Goal: Transaction & Acquisition: Subscribe to service/newsletter

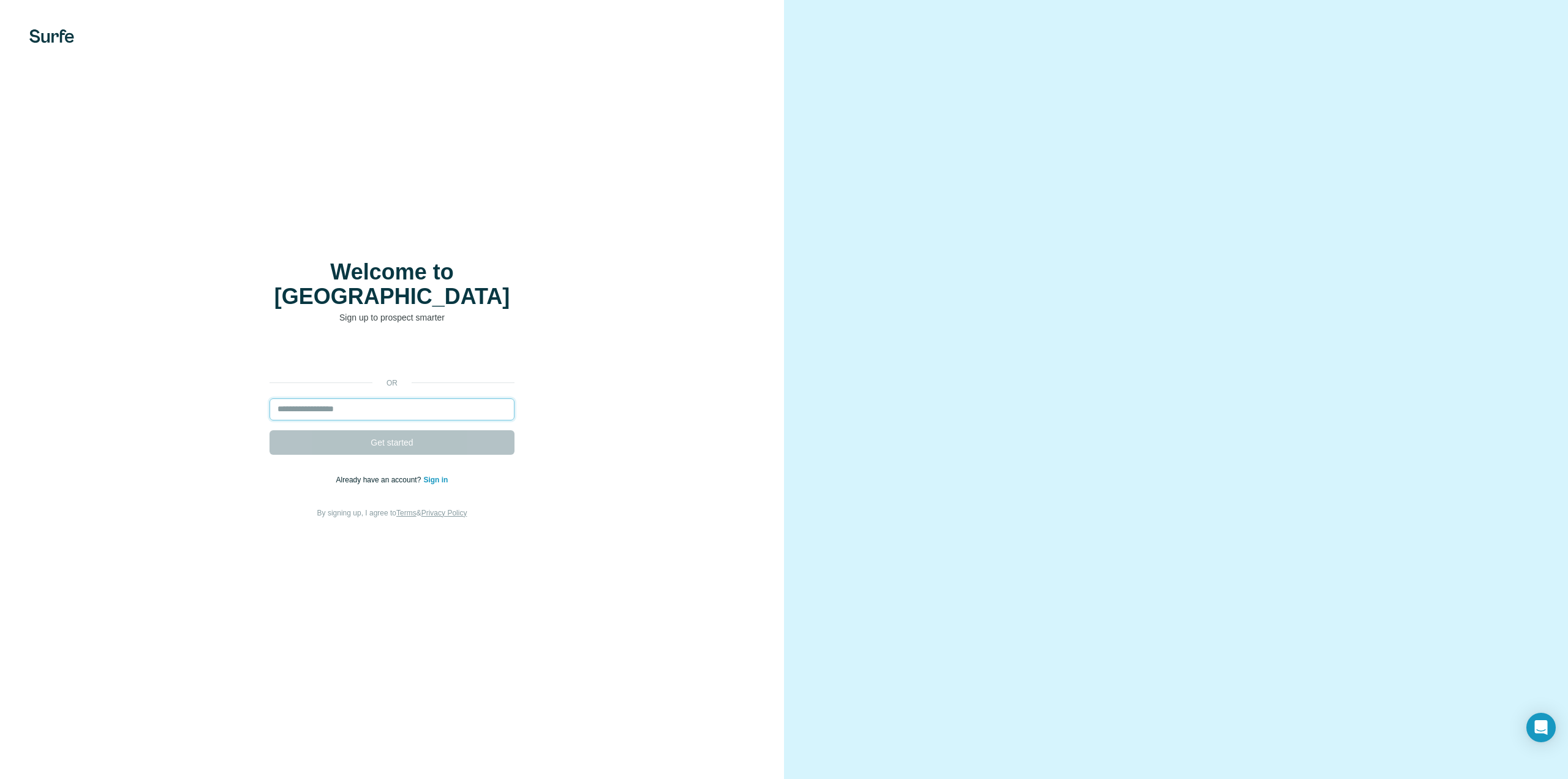
click at [339, 403] on input "email" at bounding box center [392, 409] width 245 height 22
drag, startPoint x: 194, startPoint y: 394, endPoint x: 221, endPoint y: 400, distance: 27.7
click at [201, 395] on div "or Get started Already have an account? Sign in By signing up, I agree to Terms…" at bounding box center [392, 430] width 735 height 176
click at [366, 399] on input "email" at bounding box center [392, 409] width 245 height 22
click at [270, 430] on button "Get started" at bounding box center [392, 442] width 245 height 24
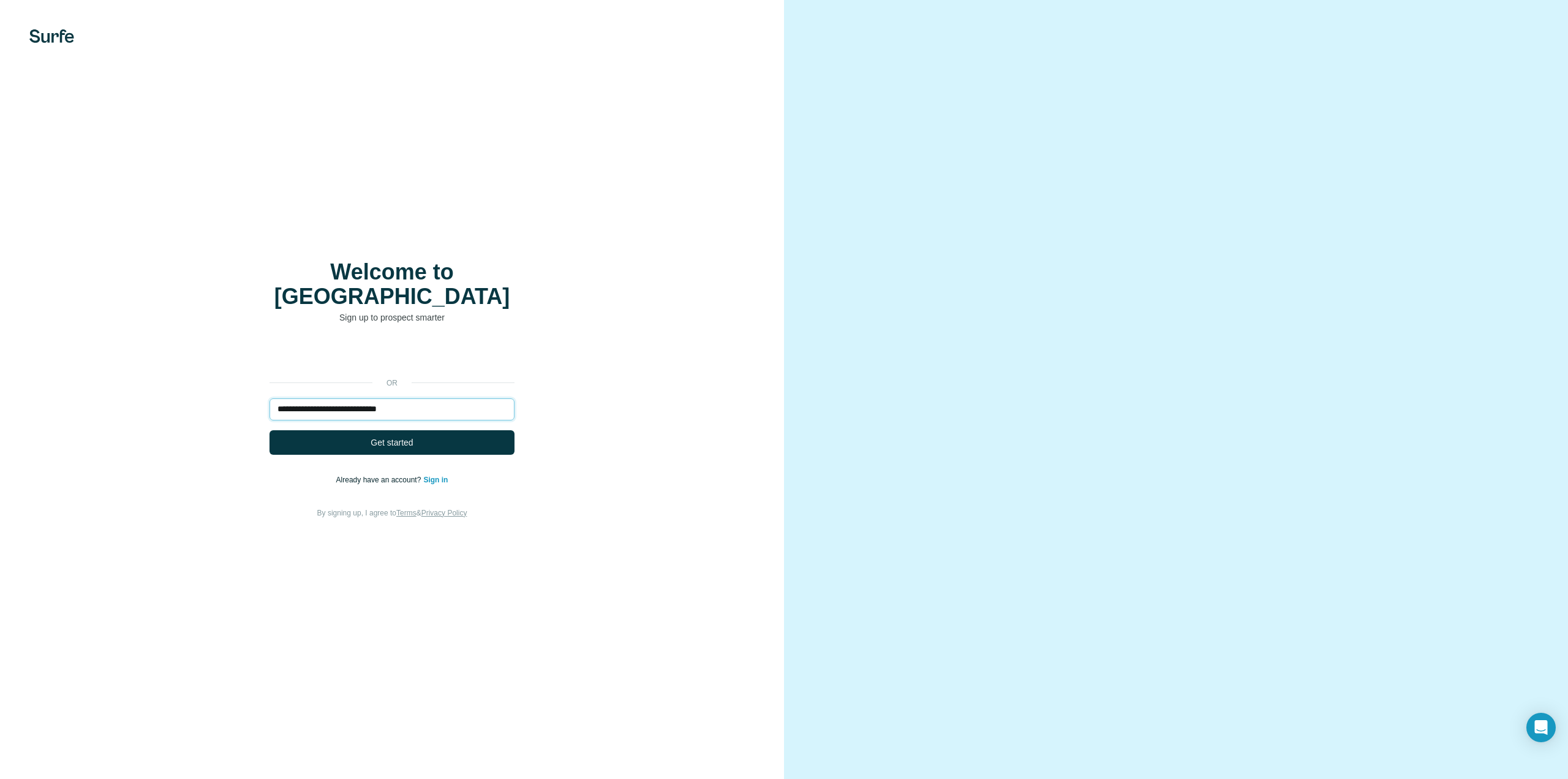
type input "**********"
click at [270, 430] on button "Get started" at bounding box center [392, 442] width 245 height 24
click at [423, 432] on button "Get started" at bounding box center [392, 442] width 245 height 24
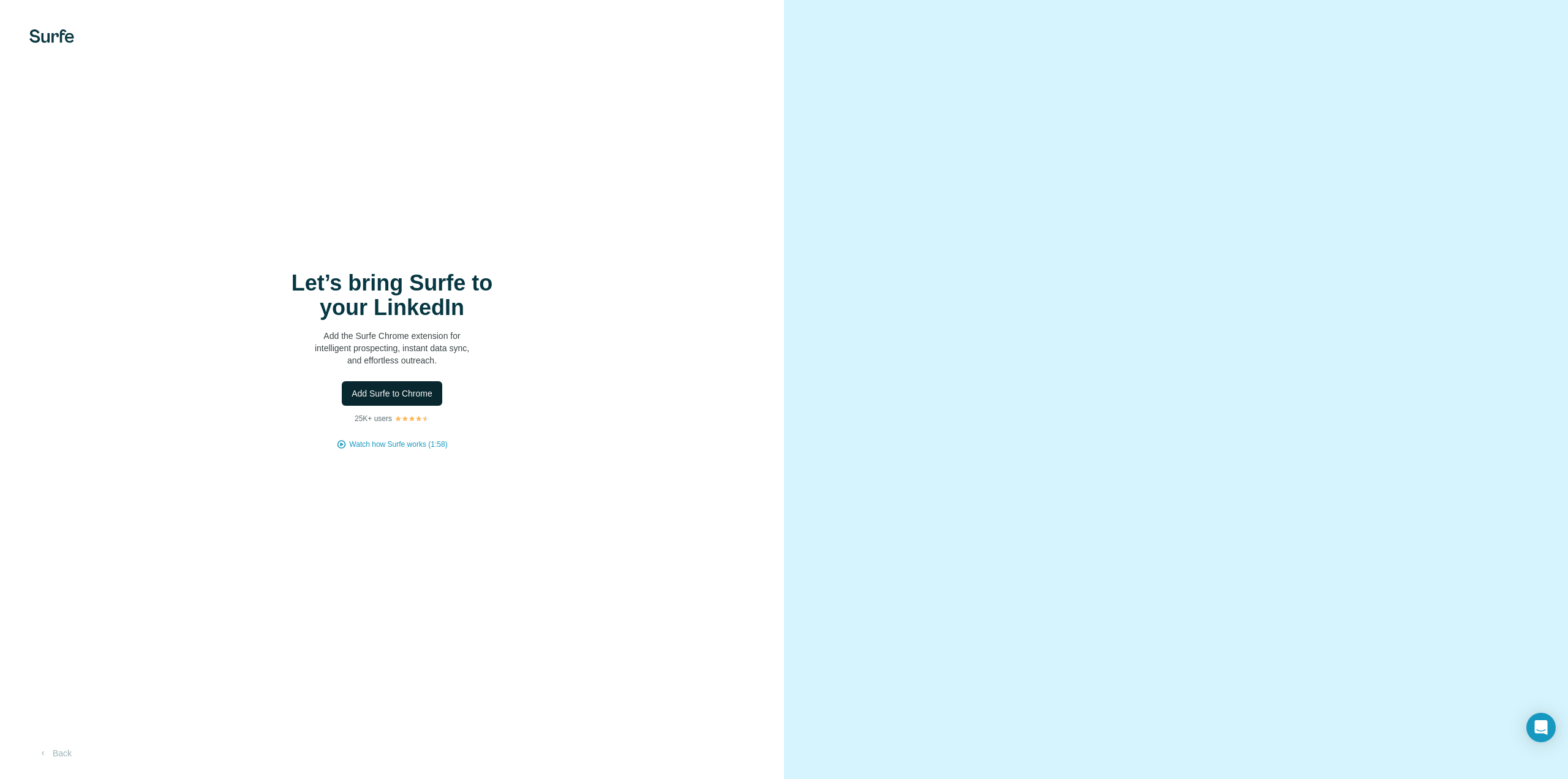
click at [425, 392] on span "Add Surfe to Chrome" at bounding box center [392, 393] width 81 height 13
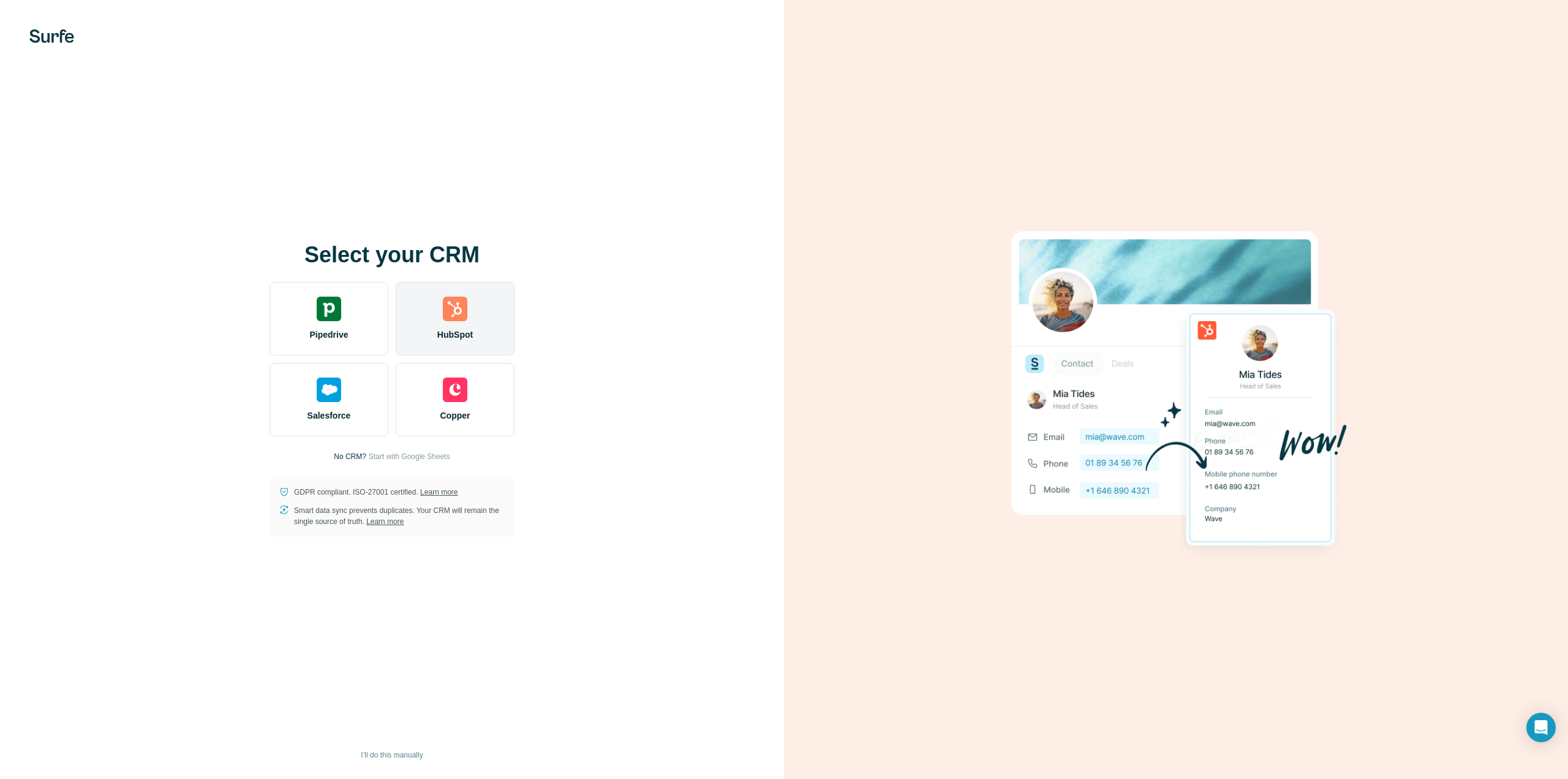
click at [455, 336] on span "HubSpot" at bounding box center [454, 334] width 36 height 13
